Goal: Task Accomplishment & Management: Manage account settings

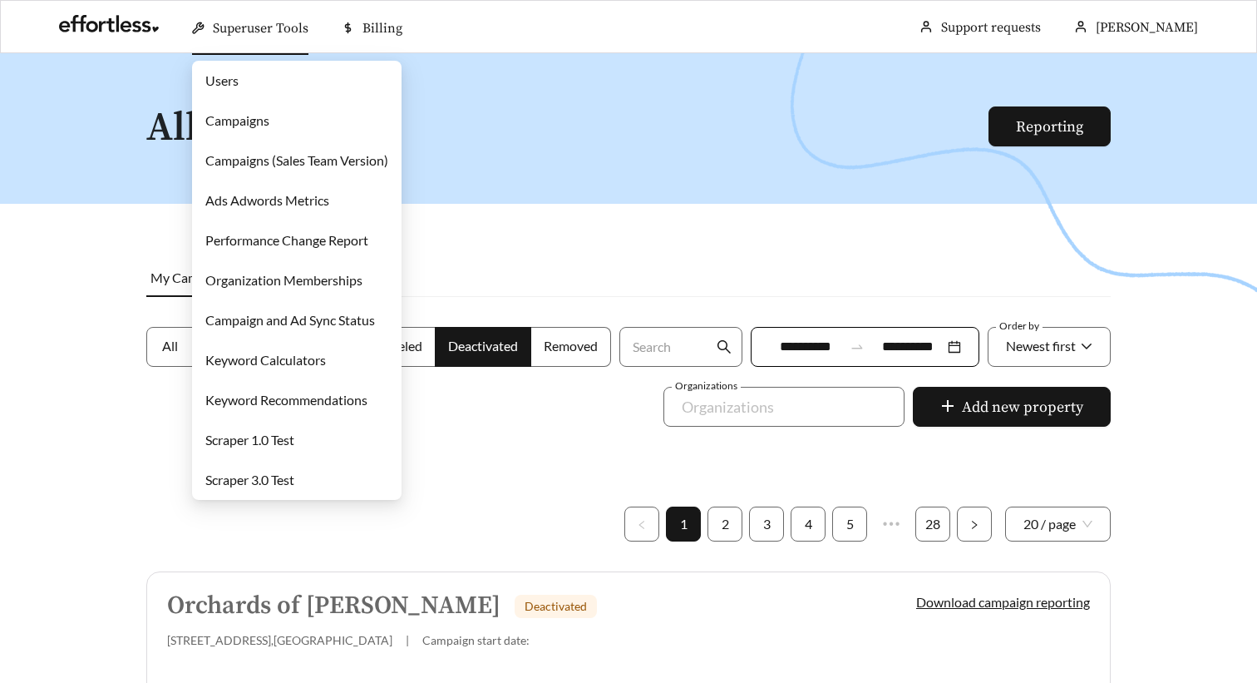
click at [250, 121] on link "Campaigns" at bounding box center [237, 120] width 64 height 16
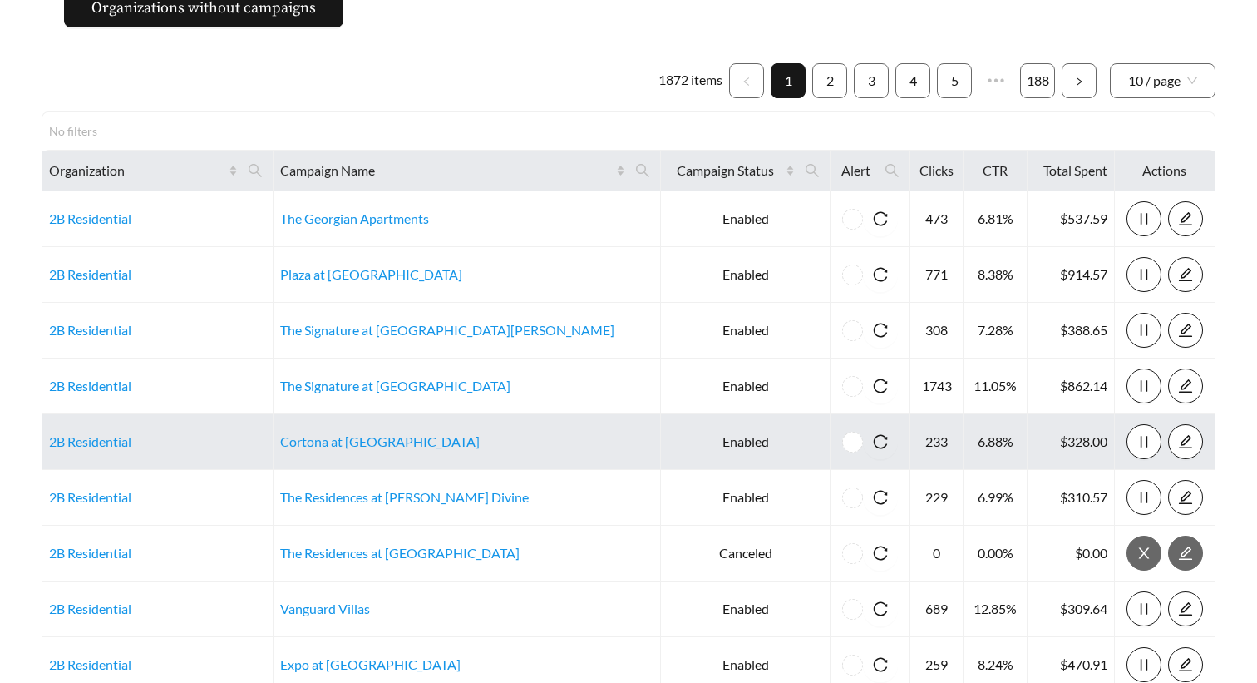
scroll to position [76, 0]
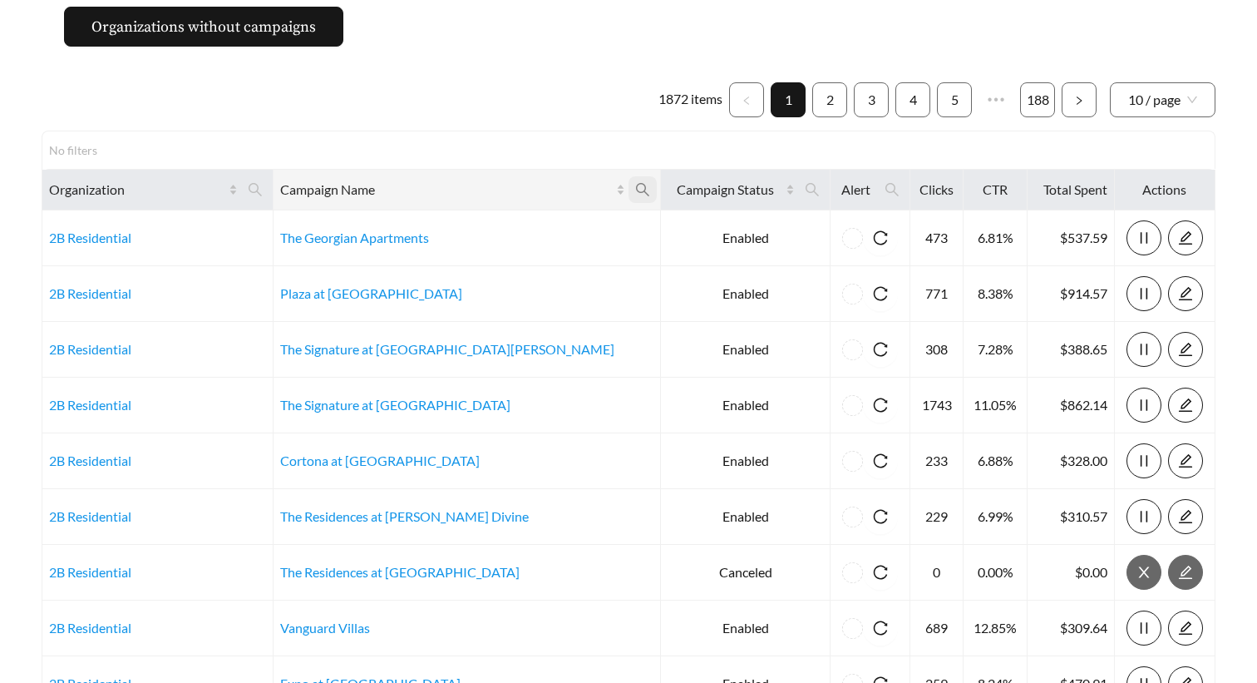
click at [635, 182] on icon "search" at bounding box center [642, 189] width 15 height 15
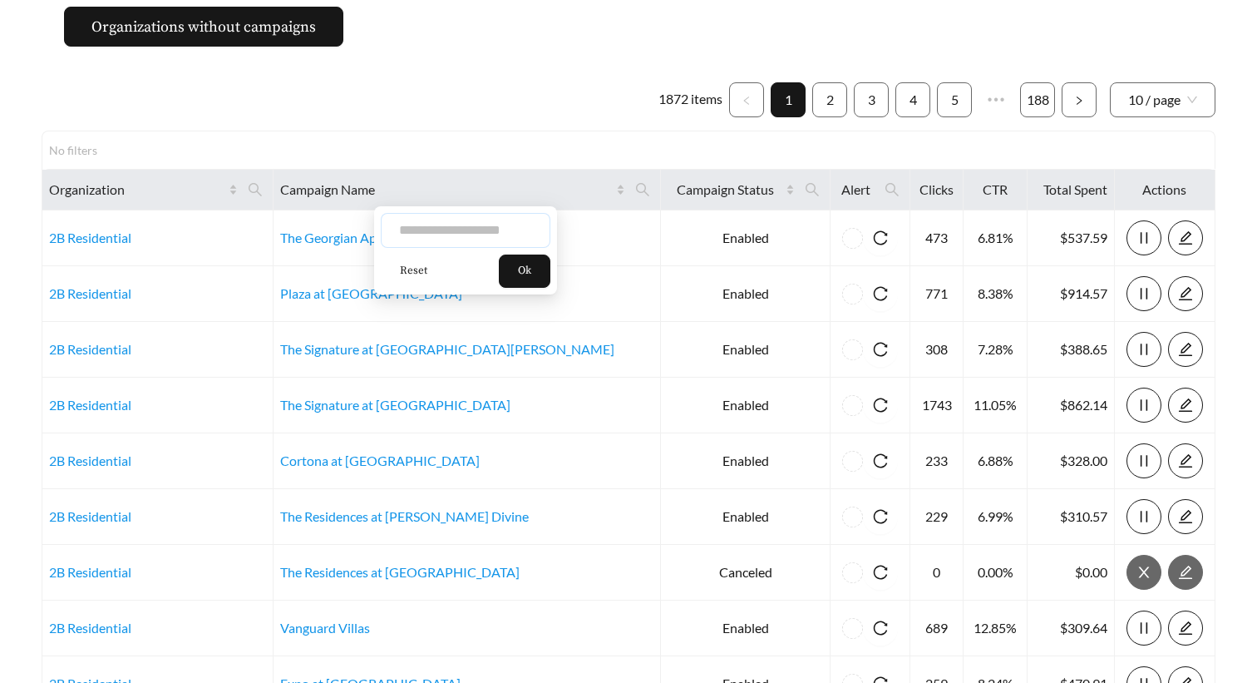
click at [474, 239] on input "text" at bounding box center [466, 230] width 170 height 35
type input "****"
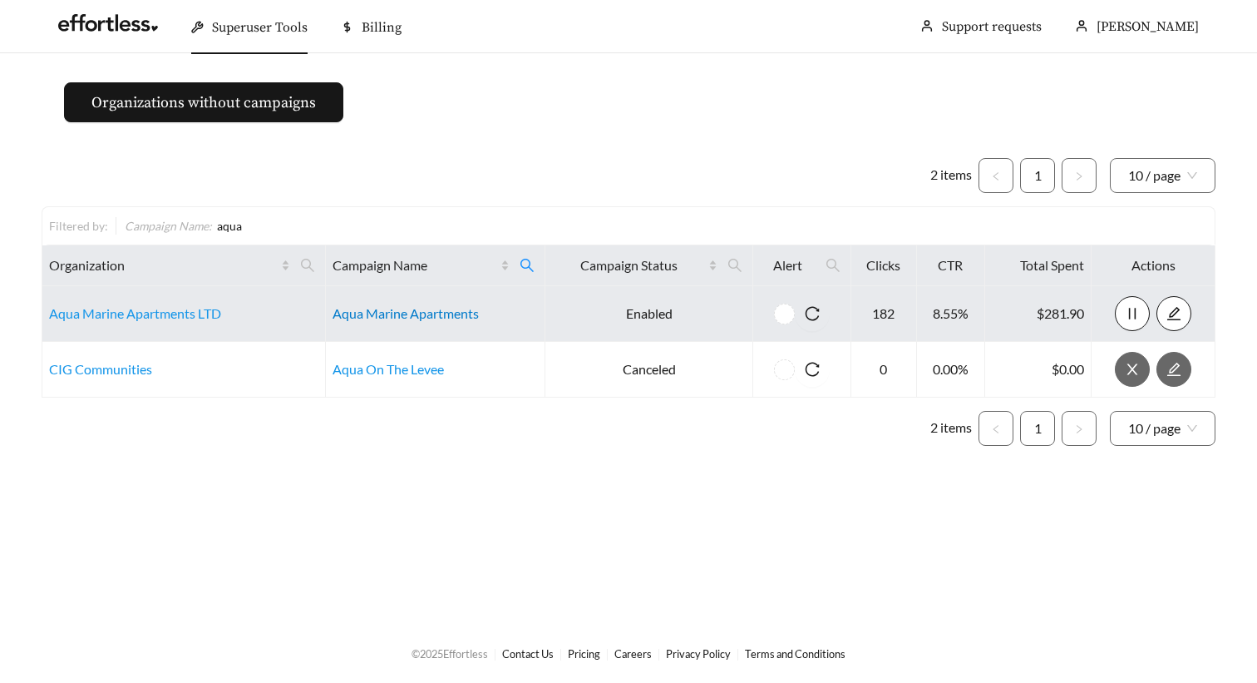
click at [400, 313] on link "Aqua Marine Apartments" at bounding box center [406, 313] width 146 height 16
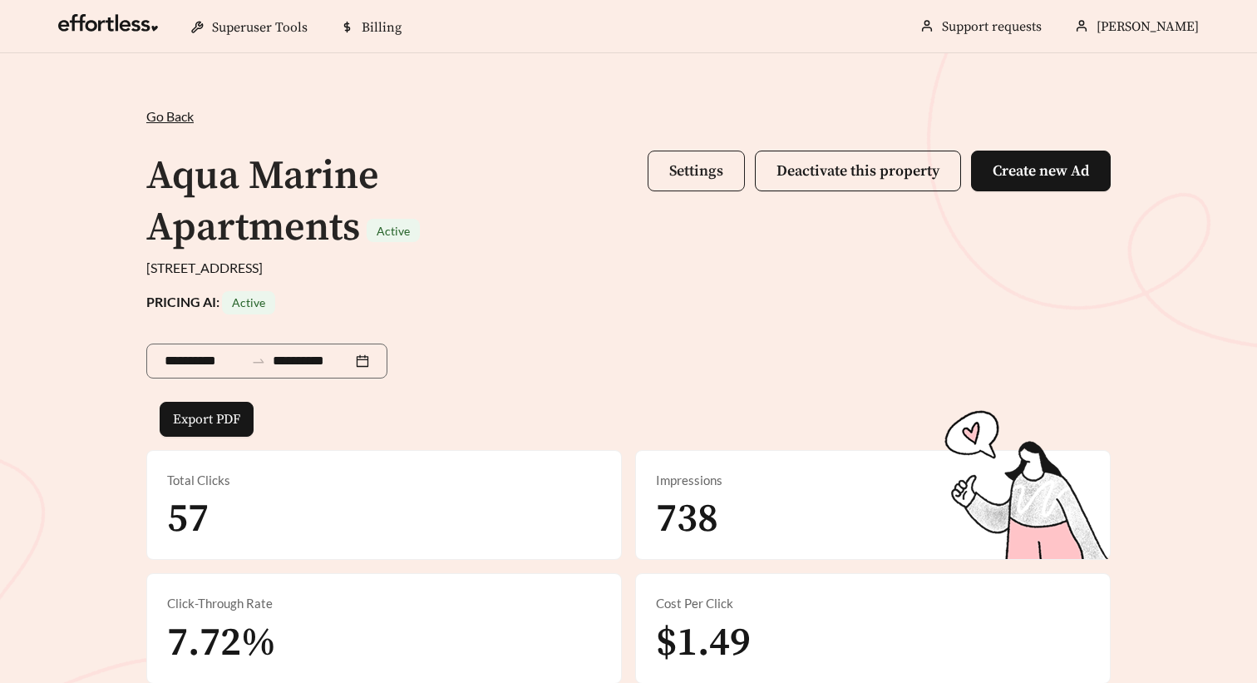
click at [684, 176] on span "Settings" at bounding box center [696, 170] width 54 height 19
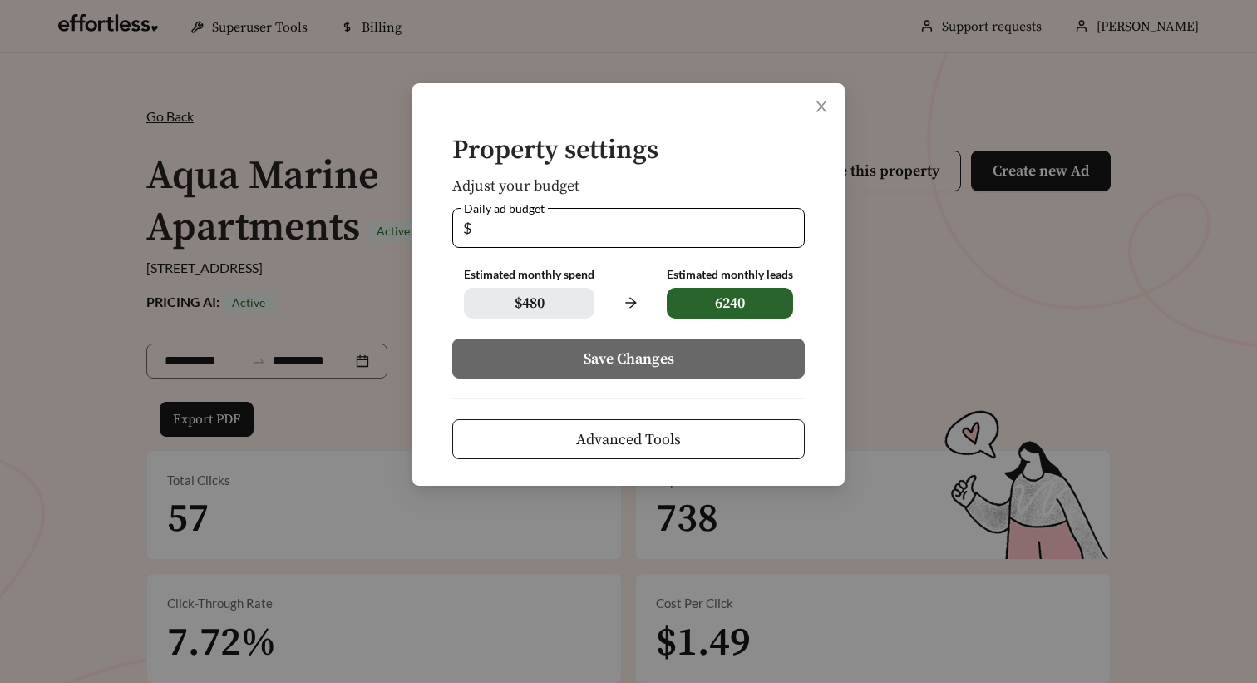
click at [669, 432] on span "Advanced Tools" at bounding box center [628, 439] width 105 height 22
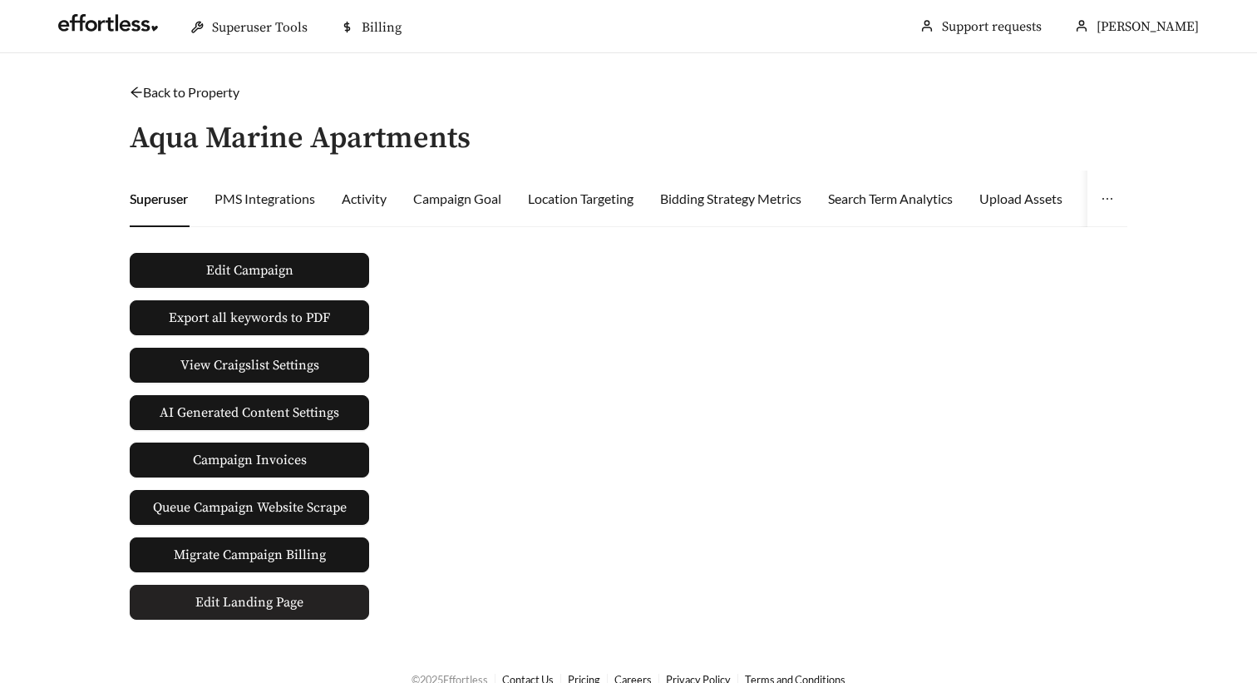
click at [259, 610] on span "Edit Landing Page" at bounding box center [249, 601] width 108 height 33
